Goal: Find specific page/section: Find specific page/section

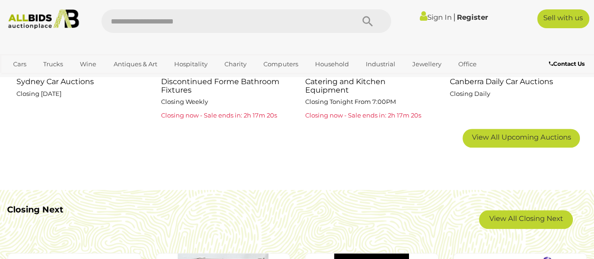
scroll to position [670, 0]
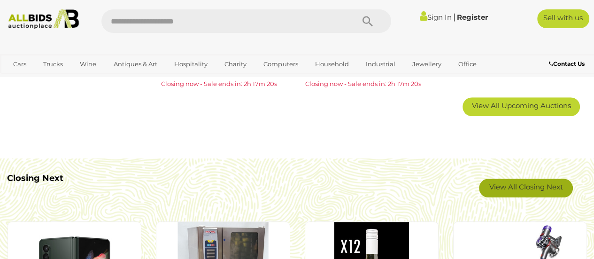
click at [540, 190] on link "View All Closing Next" at bounding box center [526, 187] width 94 height 19
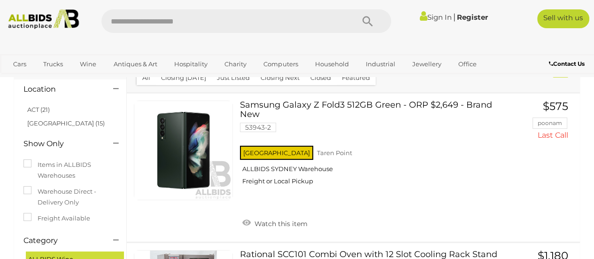
scroll to position [51, 0]
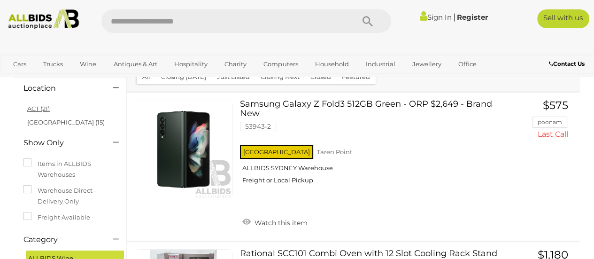
click at [39, 110] on link "ACT (21)" at bounding box center [38, 109] width 23 height 8
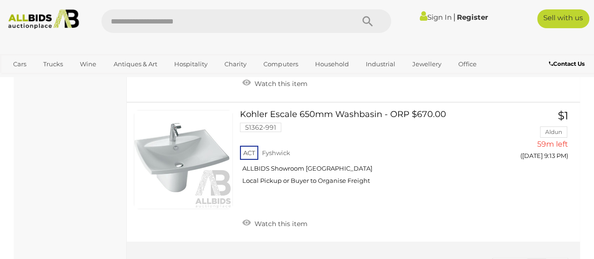
scroll to position [2909, 0]
